Goal: Check status: Check status

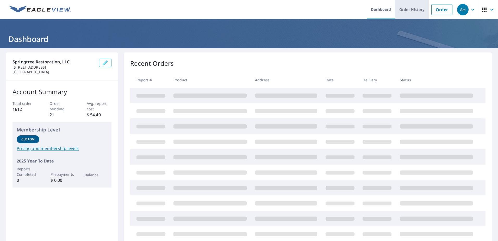
click at [401, 12] on link "Order History" at bounding box center [412, 9] width 34 height 19
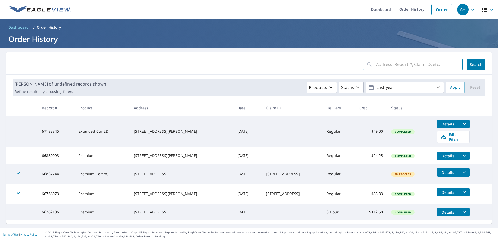
click at [386, 68] on input "text" at bounding box center [419, 64] width 86 height 15
type input "306"
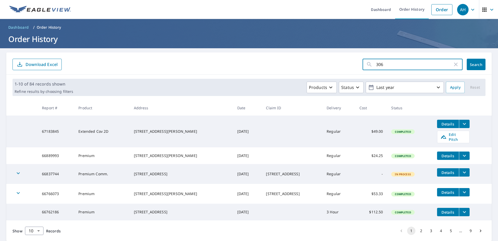
click button "Search" at bounding box center [476, 64] width 19 height 11
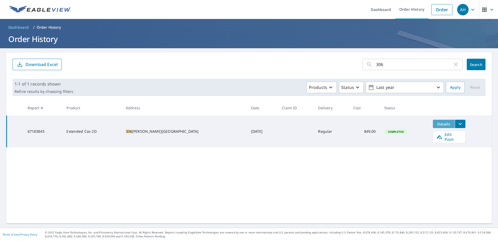
click at [436, 123] on span "Details" at bounding box center [444, 123] width 16 height 5
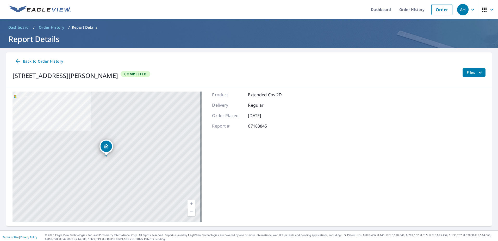
click at [478, 72] on icon "filesDropdownBtn-67183845" at bounding box center [480, 72] width 6 height 6
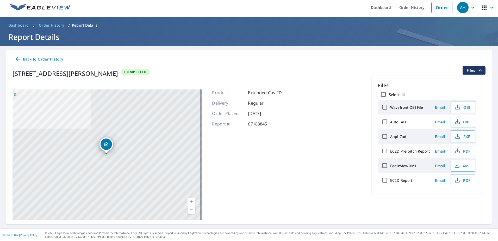
scroll to position [3, 0]
